Goal: Information Seeking & Learning: Understand process/instructions

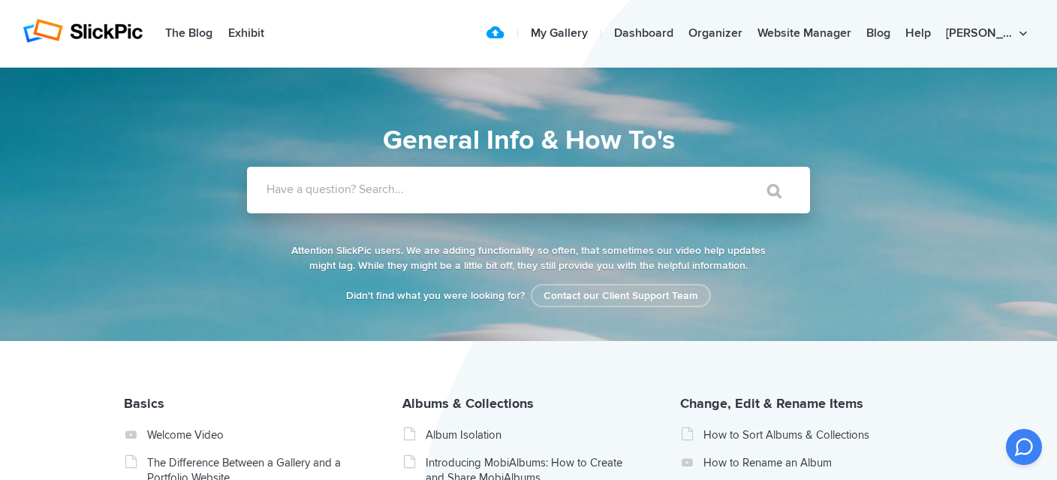
click at [439, 199] on input "Have a question? Search..." at bounding box center [497, 190] width 501 height 47
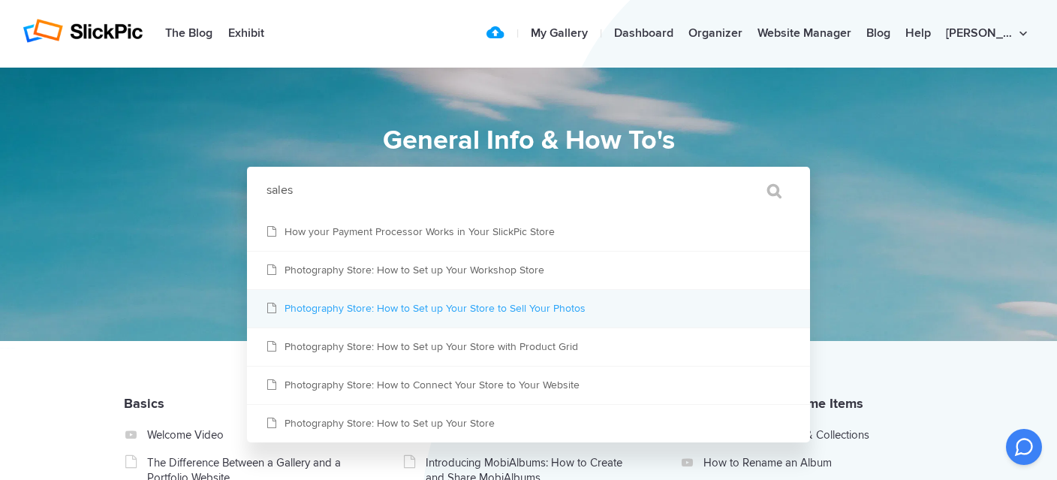
type input "sales"
click at [446, 307] on link "Photography Store: How to Set up Your Store to Sell Your Photos" at bounding box center [528, 309] width 563 height 38
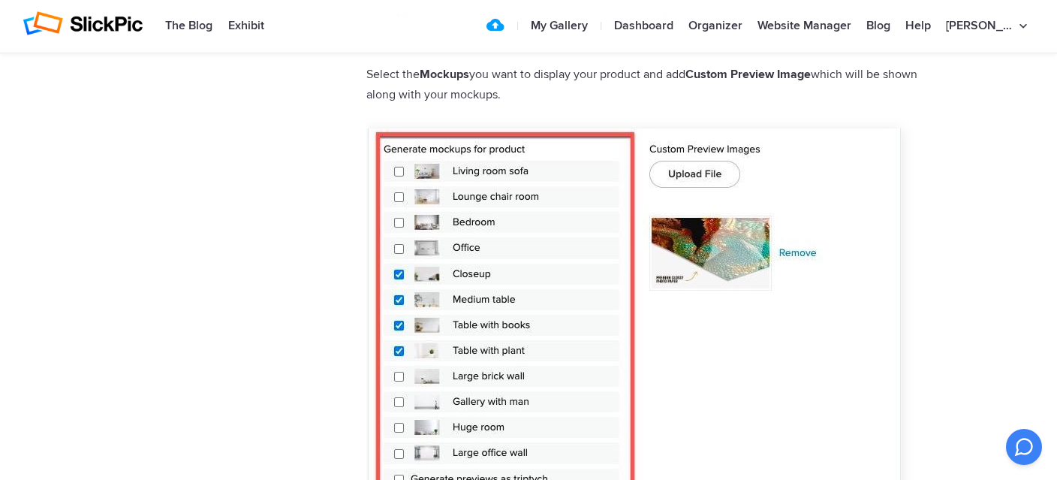
scroll to position [1627, 0]
click at [492, 171] on img at bounding box center [633, 362] width 535 height 468
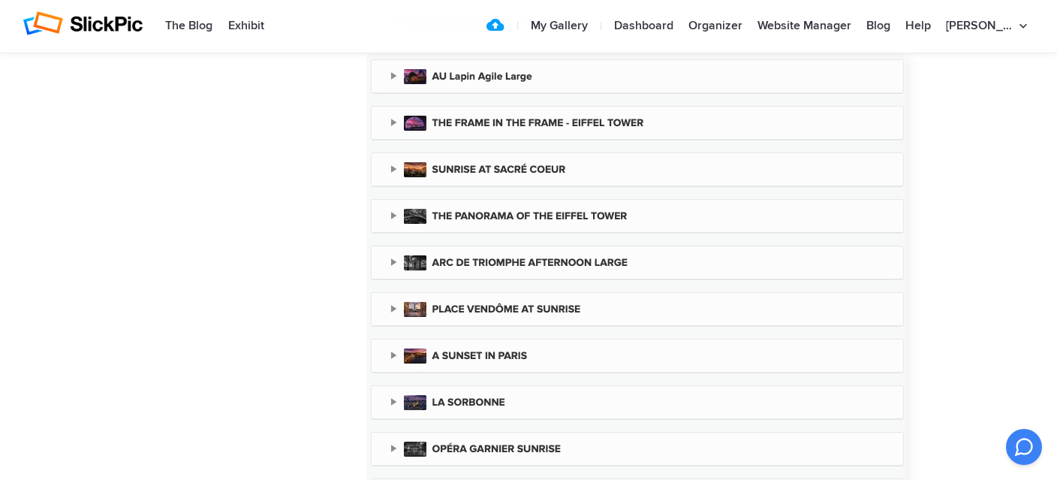
scroll to position [5129, 0]
click at [459, 214] on img at bounding box center [636, 354] width 540 height 601
click at [418, 215] on img at bounding box center [636, 354] width 540 height 601
click at [393, 215] on img at bounding box center [636, 354] width 540 height 601
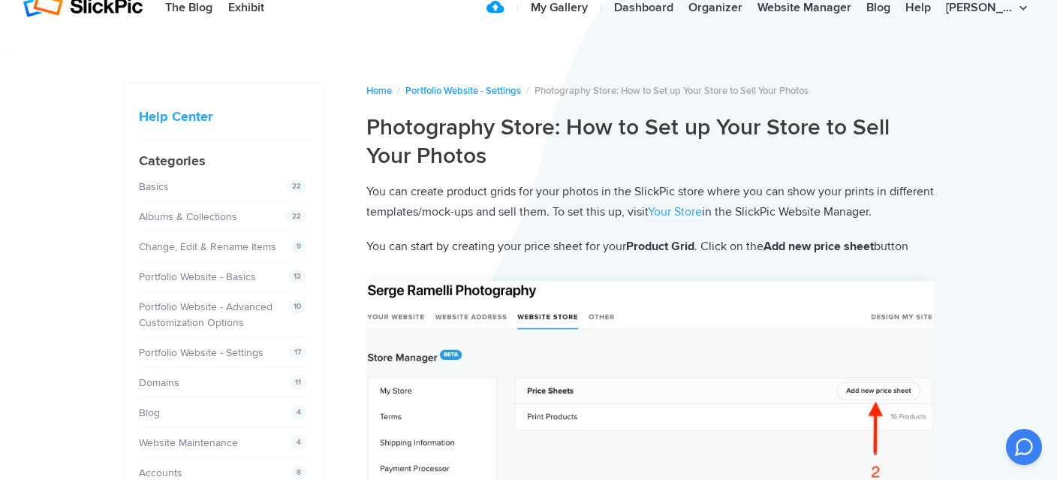
scroll to position [0, 0]
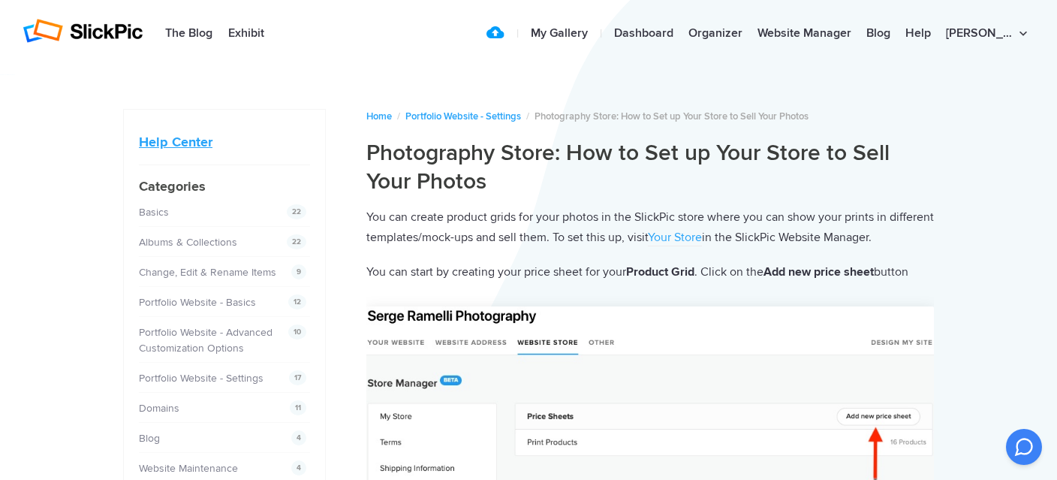
click at [177, 141] on link "Help Center" at bounding box center [176, 142] width 74 height 17
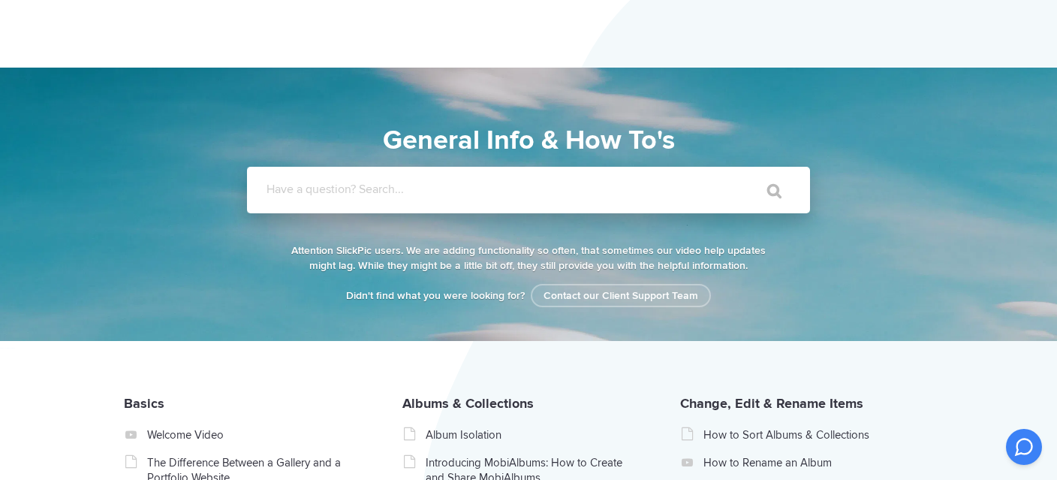
click at [417, 197] on input "Have a question? Search..." at bounding box center [497, 190] width 501 height 47
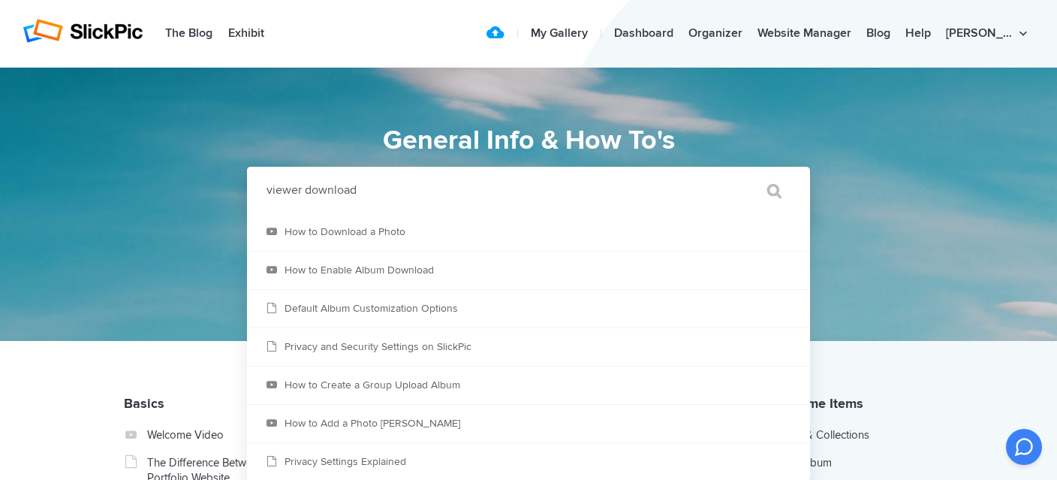
type input "viewer download"
click at [736, 173] on input "" at bounding box center [767, 191] width 63 height 36
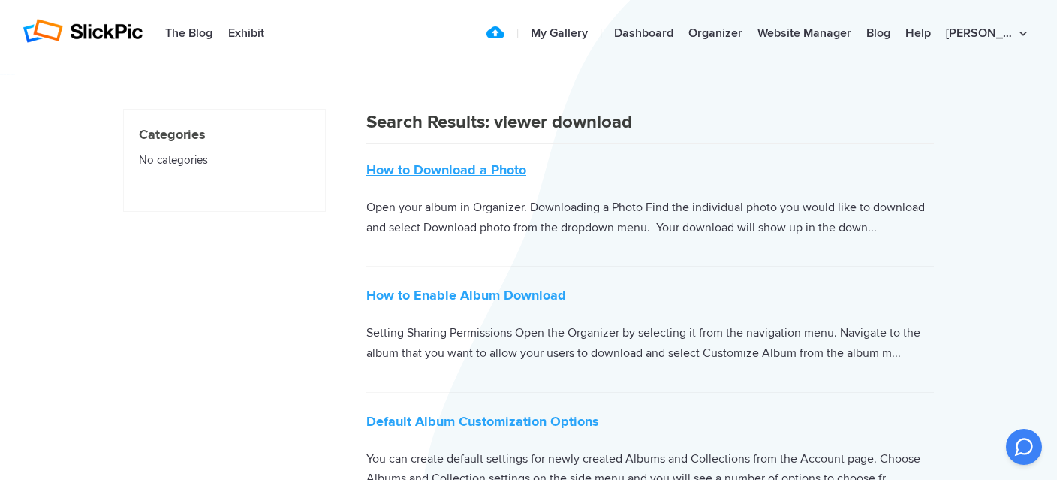
click at [472, 172] on link "How to Download a Photo" at bounding box center [446, 169] width 160 height 17
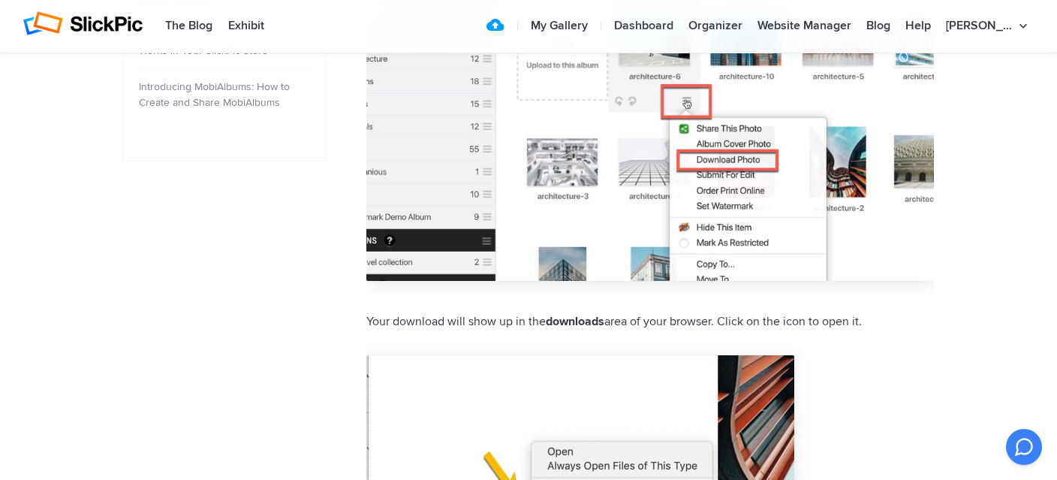
scroll to position [872, 0]
drag, startPoint x: 585, startPoint y: 235, endPoint x: 549, endPoint y: 254, distance: 41.0
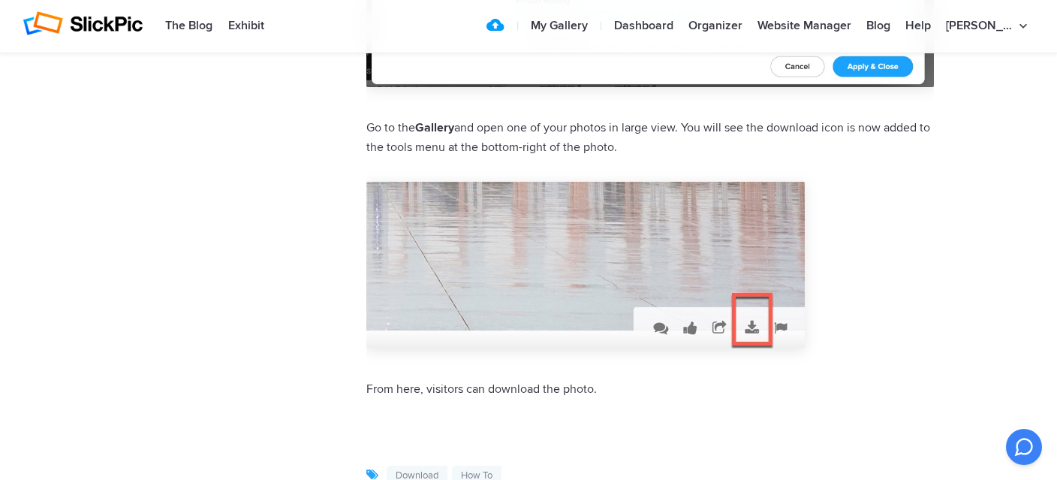
scroll to position [1874, 0]
drag, startPoint x: 811, startPoint y: 321, endPoint x: 919, endPoint y: 266, distance: 121.2
click at [919, 266] on p at bounding box center [650, 268] width 568 height 191
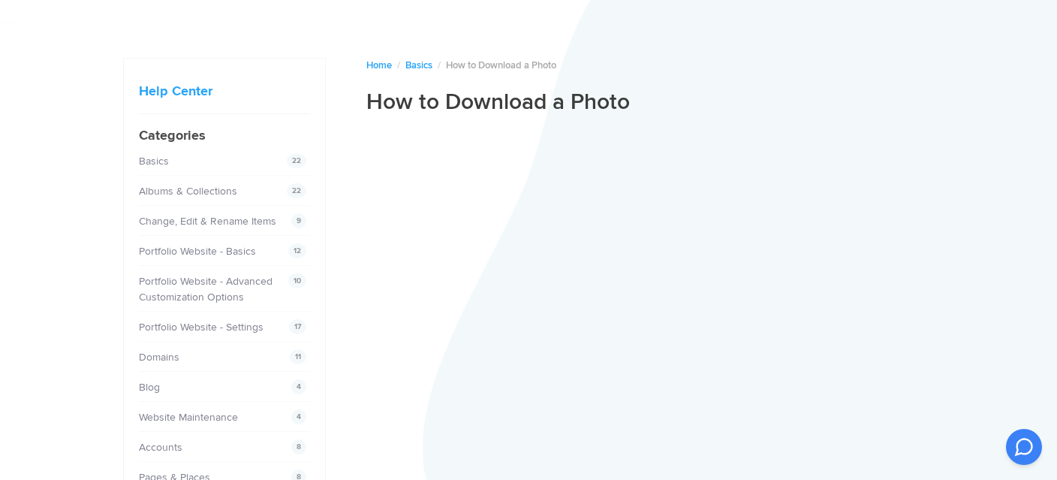
scroll to position [0, 0]
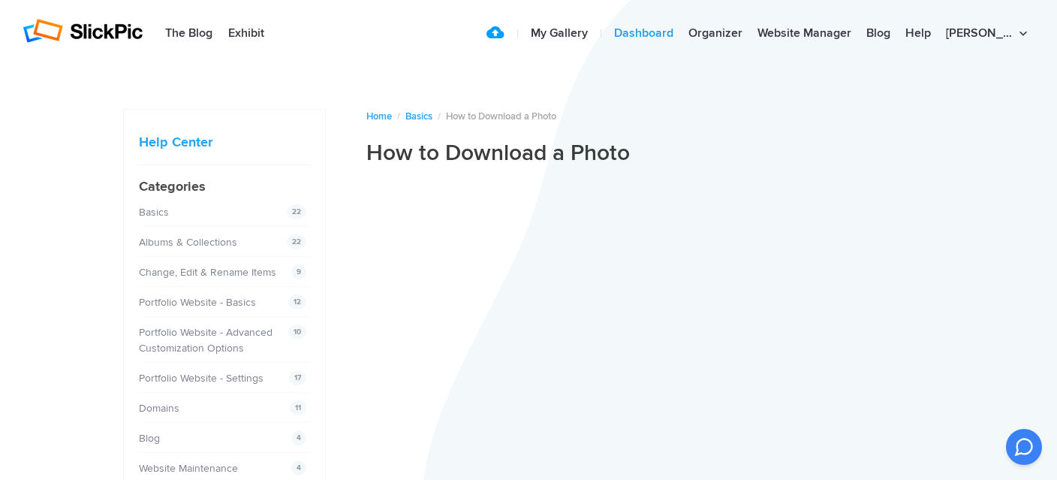
click at [681, 29] on link "Dashboard" at bounding box center [644, 34] width 74 height 30
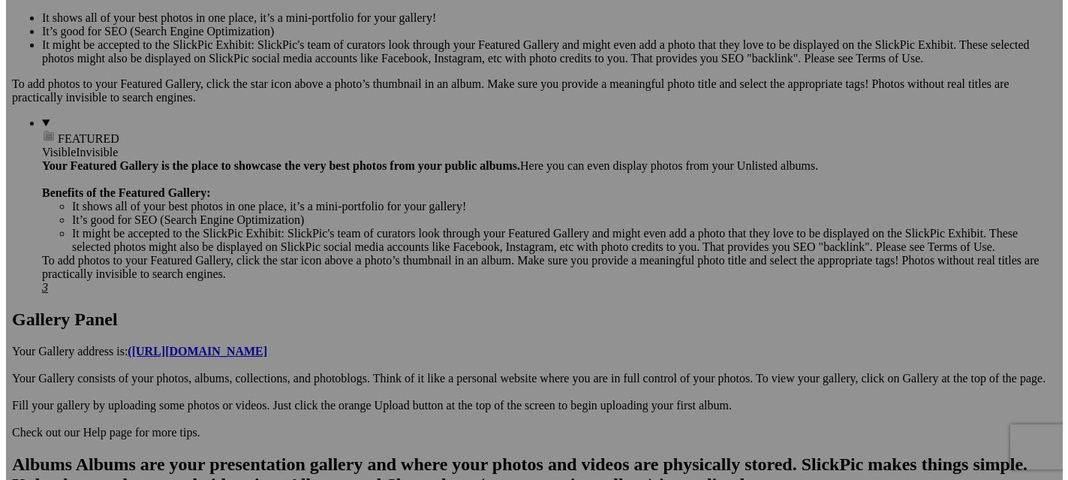
scroll to position [510, 0]
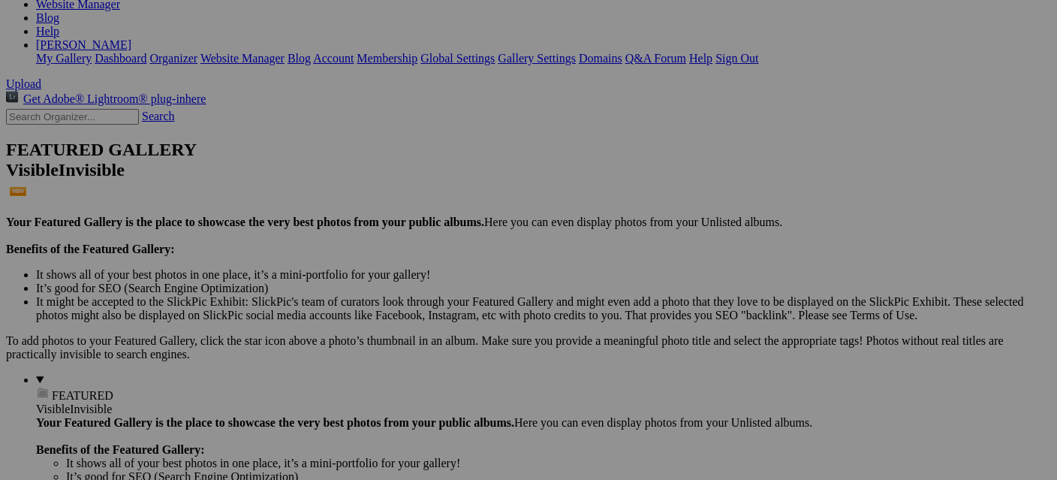
scroll to position [249, 0]
